Goal: Information Seeking & Learning: Learn about a topic

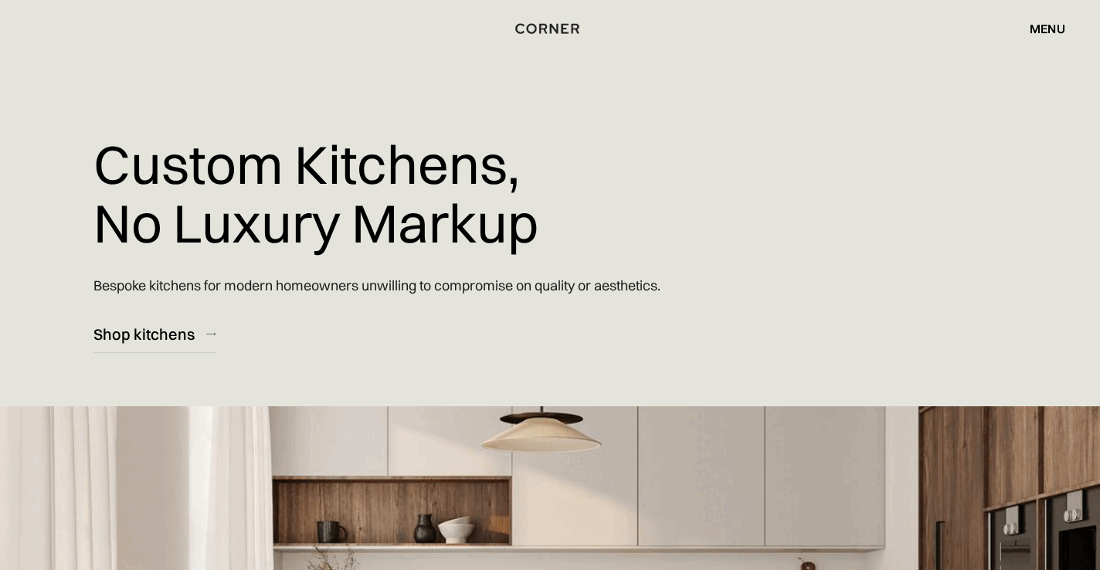
click at [1045, 25] on div "menu" at bounding box center [1048, 28] width 36 height 12
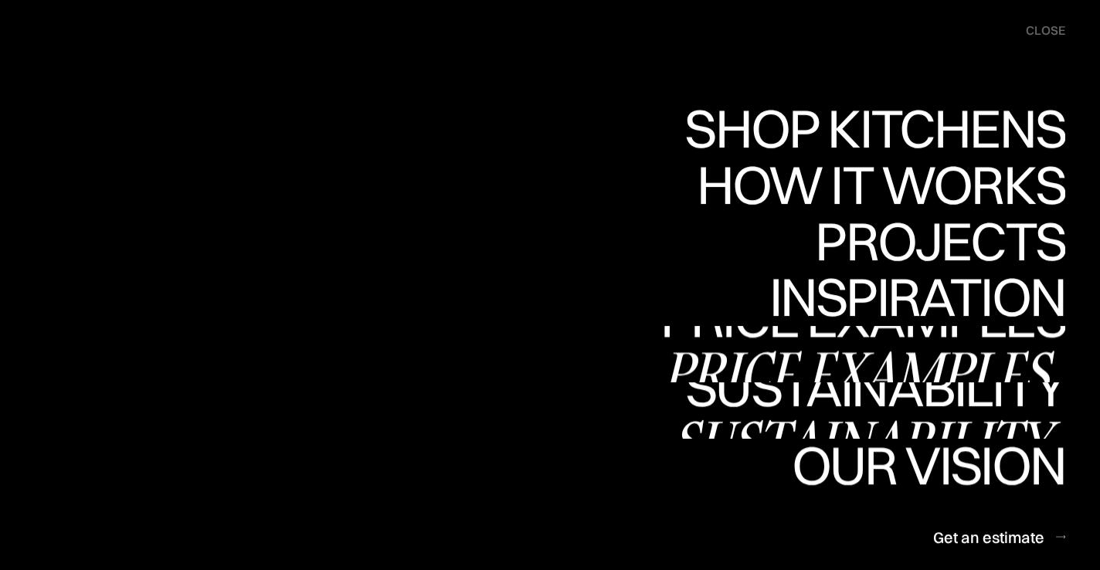
click at [0, 0] on div "Price examples" at bounding box center [0, 0] width 0 height 0
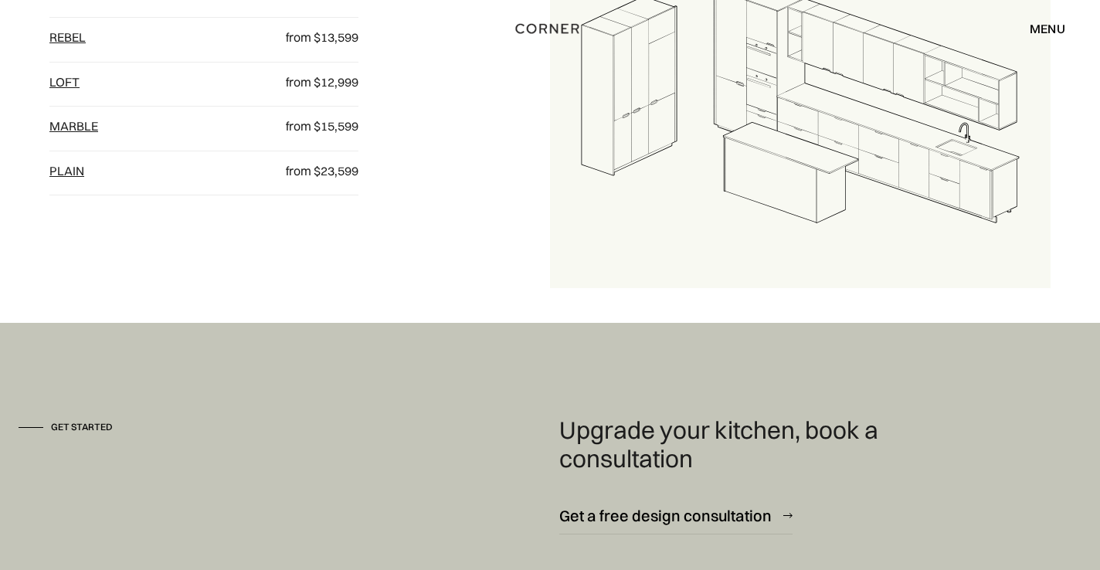
scroll to position [1569, 0]
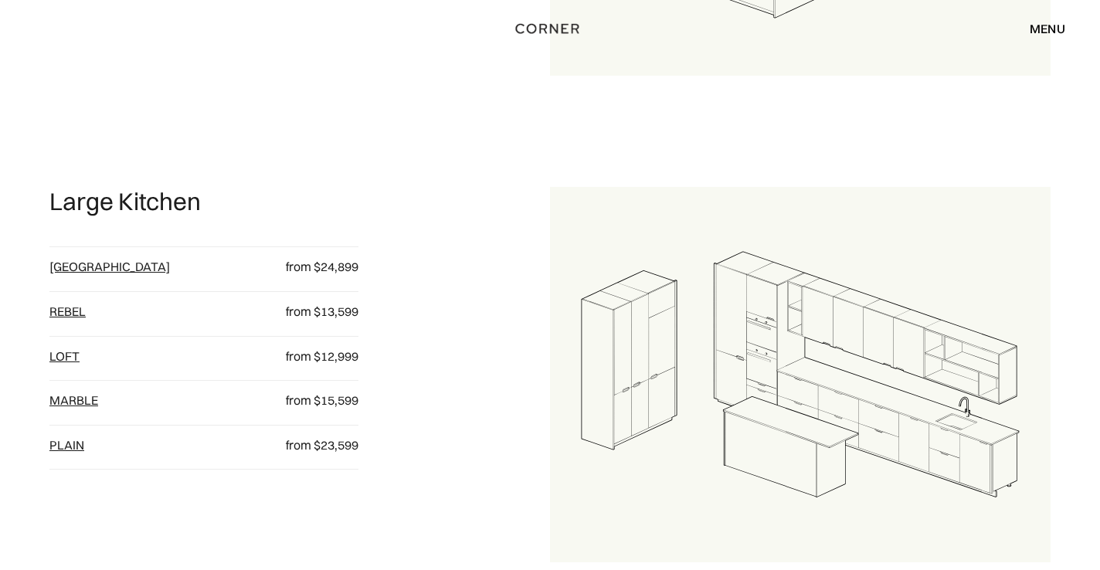
click at [472, 427] on div "Large Kitchen Berlin from $24,899 Rebel from $13,599 loft from $12,999 Marble f…" at bounding box center [299, 374] width 501 height 375
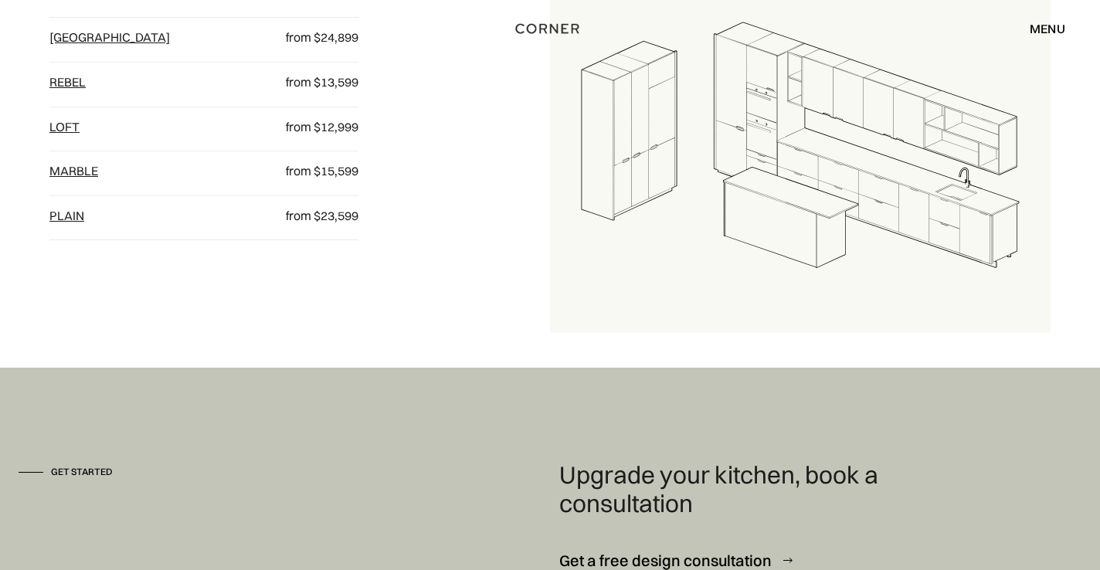
scroll to position [2129, 0]
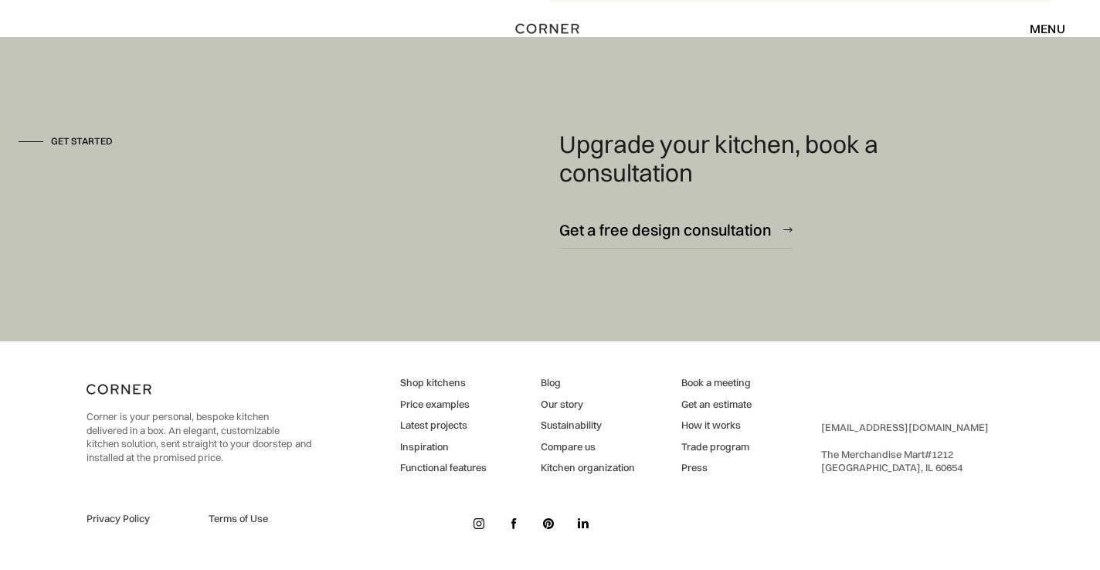
click at [423, 447] on link "Inspiration" at bounding box center [443, 447] width 87 height 14
click at [425, 470] on link "Functional features" at bounding box center [443, 468] width 87 height 14
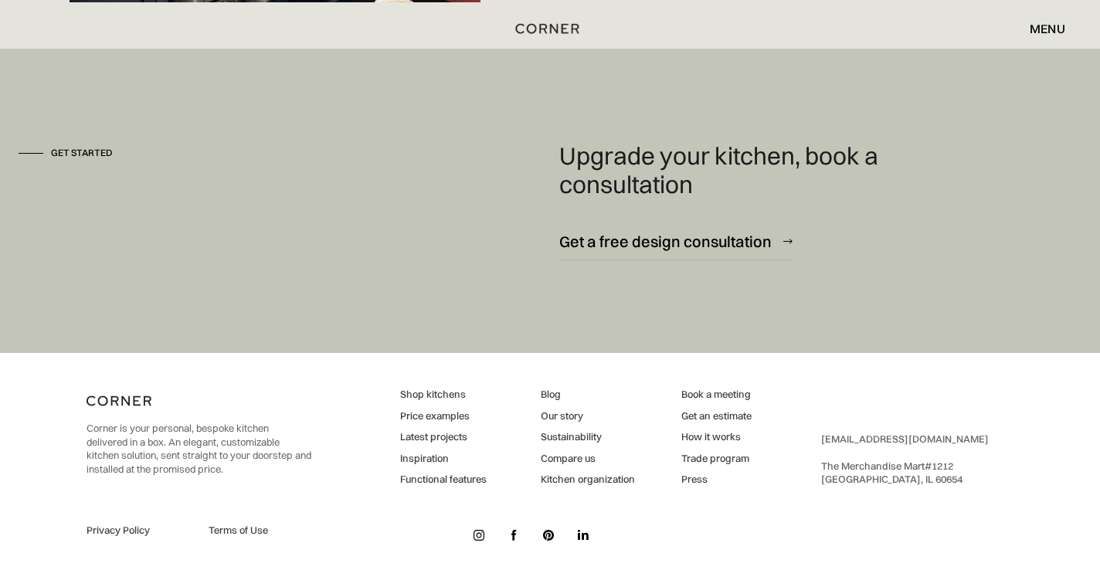
scroll to position [4210, 0]
